Goal: Information Seeking & Learning: Learn about a topic

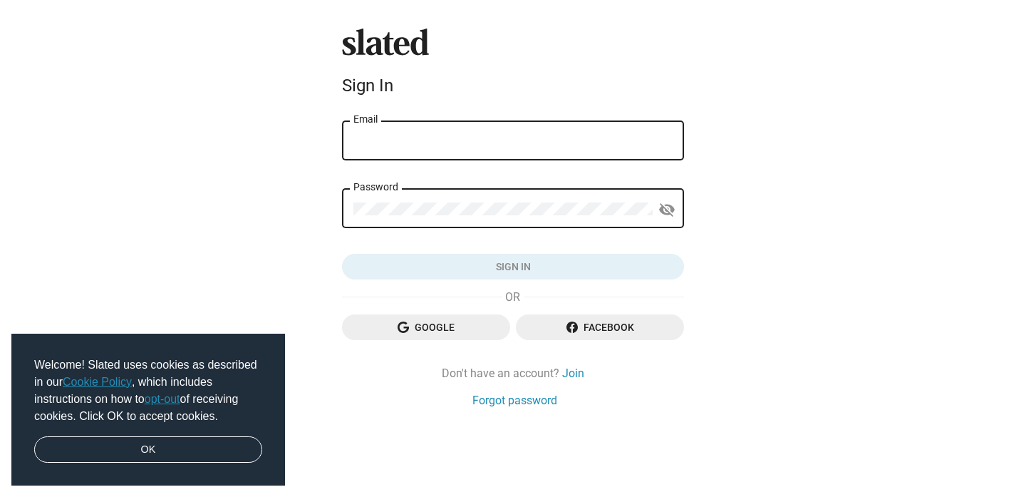
click at [439, 133] on div "Email" at bounding box center [512, 139] width 319 height 42
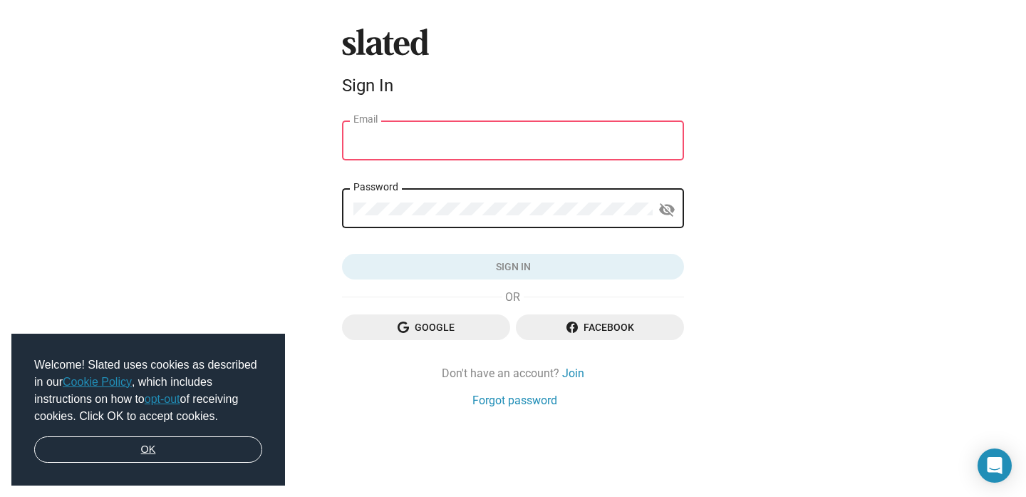
click at [138, 450] on link "OK" at bounding box center [148, 449] width 228 height 27
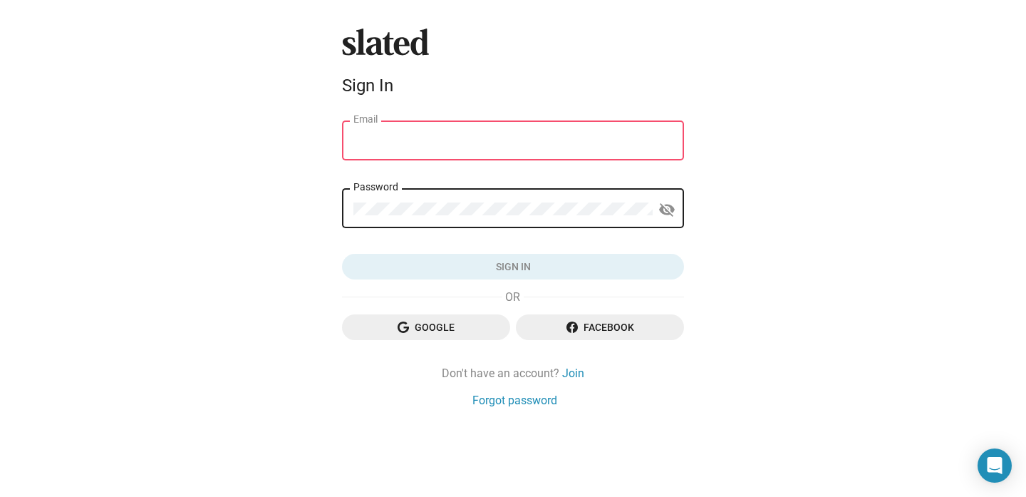
click at [405, 140] on input "Email" at bounding box center [512, 141] width 319 height 13
type input "timpinckney@gmail.com"
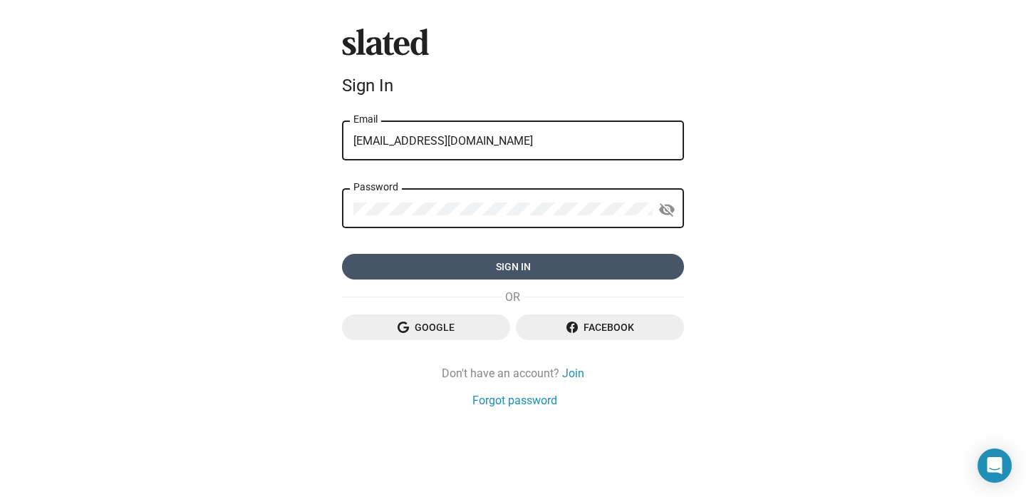
click at [501, 271] on span "Sign in" at bounding box center [512, 267] width 319 height 26
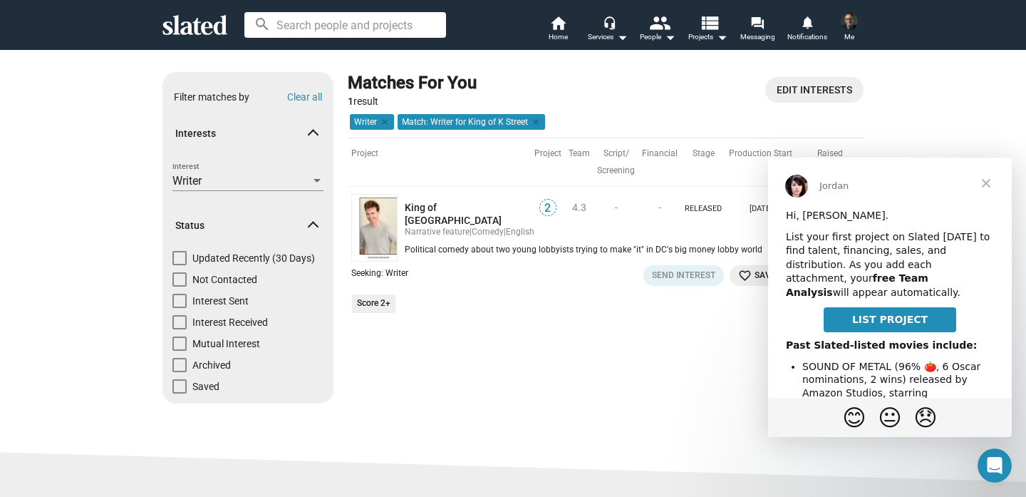
click at [985, 182] on span "Close" at bounding box center [985, 182] width 51 height 51
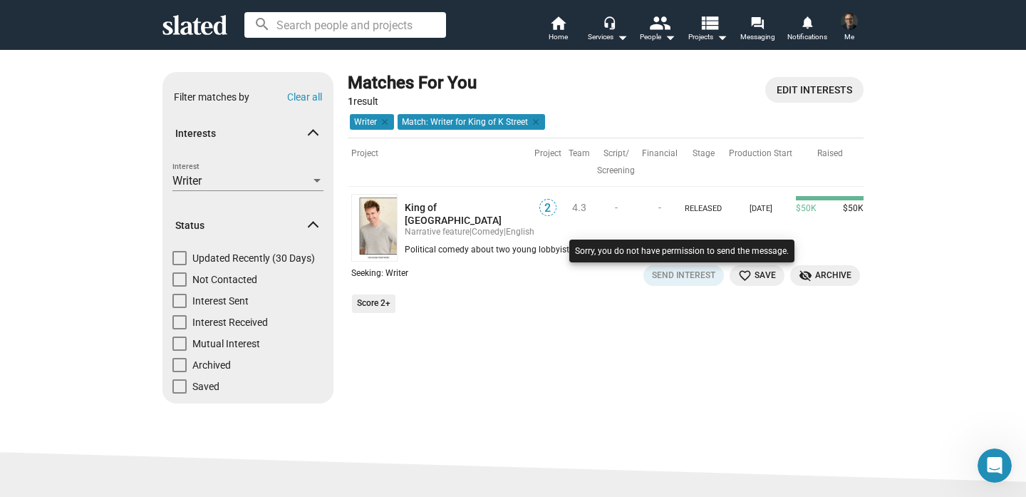
click at [749, 277] on div at bounding box center [682, 265] width 232 height 58
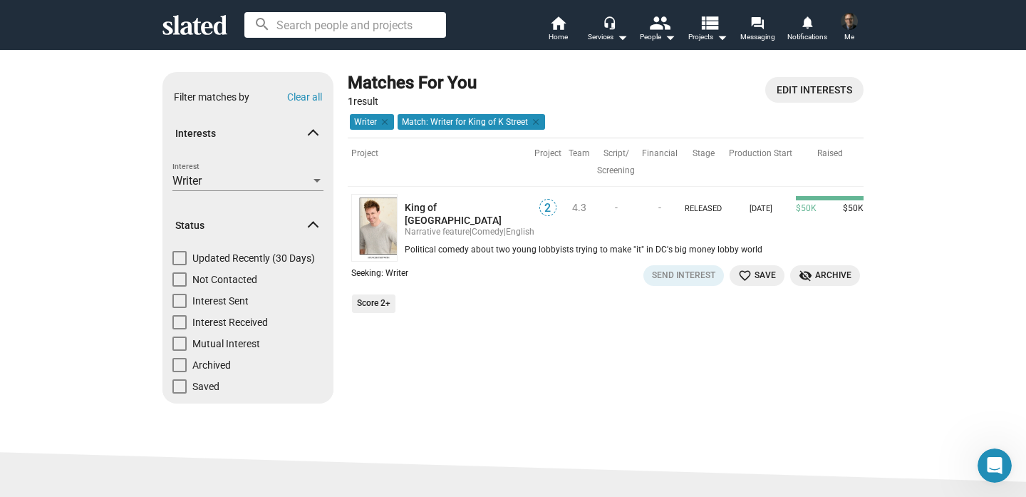
click at [745, 269] on mat-icon "favorite_border" at bounding box center [745, 276] width 14 height 14
click at [387, 233] on img at bounding box center [374, 228] width 46 height 68
